Goal: Find specific page/section: Find specific page/section

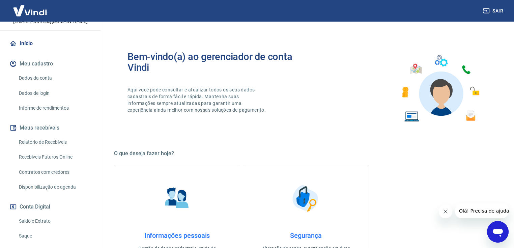
scroll to position [108, 0]
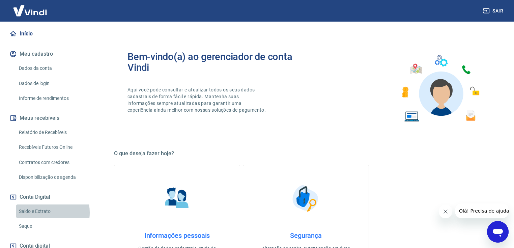
click at [37, 205] on link "Saldo e Extrato" at bounding box center [54, 211] width 77 height 14
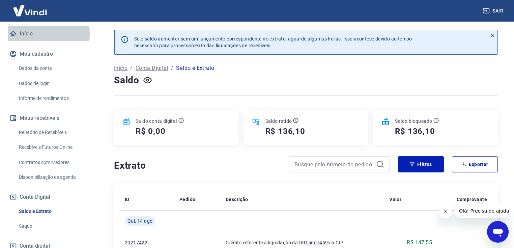
click at [33, 27] on link "Início" at bounding box center [50, 33] width 85 height 15
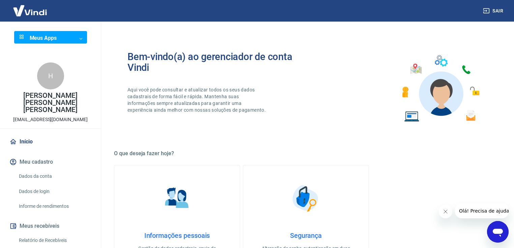
click at [77, 35] on body "Sair Meus Apps ​ ​ H [PERSON_NAME] [PERSON_NAME] RODRIGUES [EMAIL_ADDRESS][DOMA…" at bounding box center [257, 124] width 514 height 248
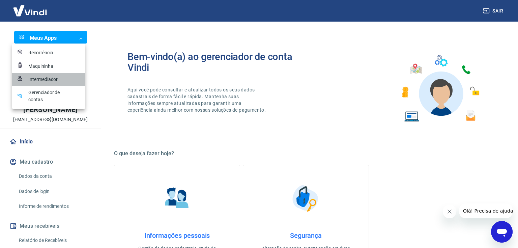
click at [37, 81] on div "Intermediador" at bounding box center [45, 79] width 34 height 7
